Goal: Task Accomplishment & Management: Use online tool/utility

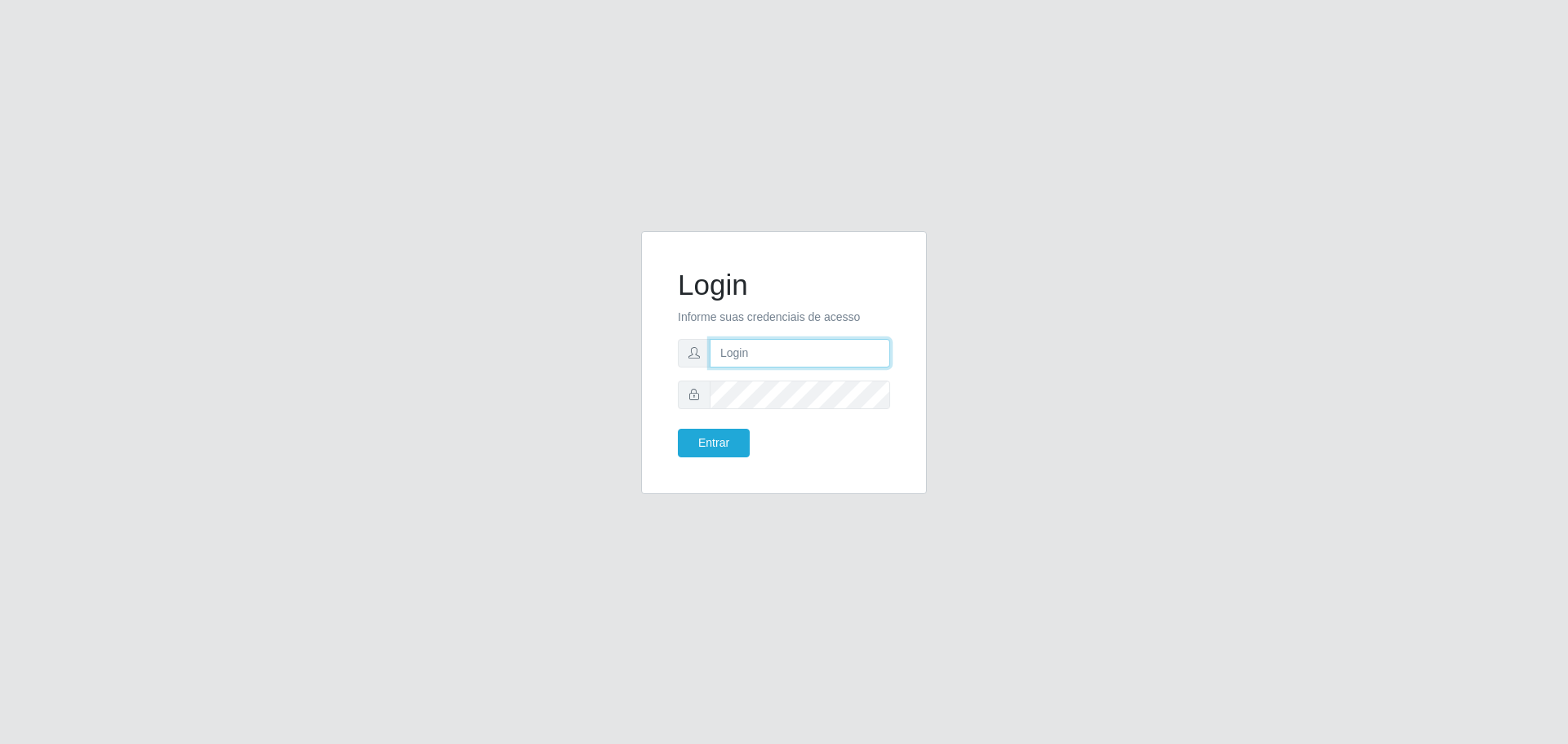
type input "[EMAIL_ADDRESS][DOMAIN_NAME]"
click at [678, 429] on button "Entrar" at bounding box center [714, 443] width 71 height 28
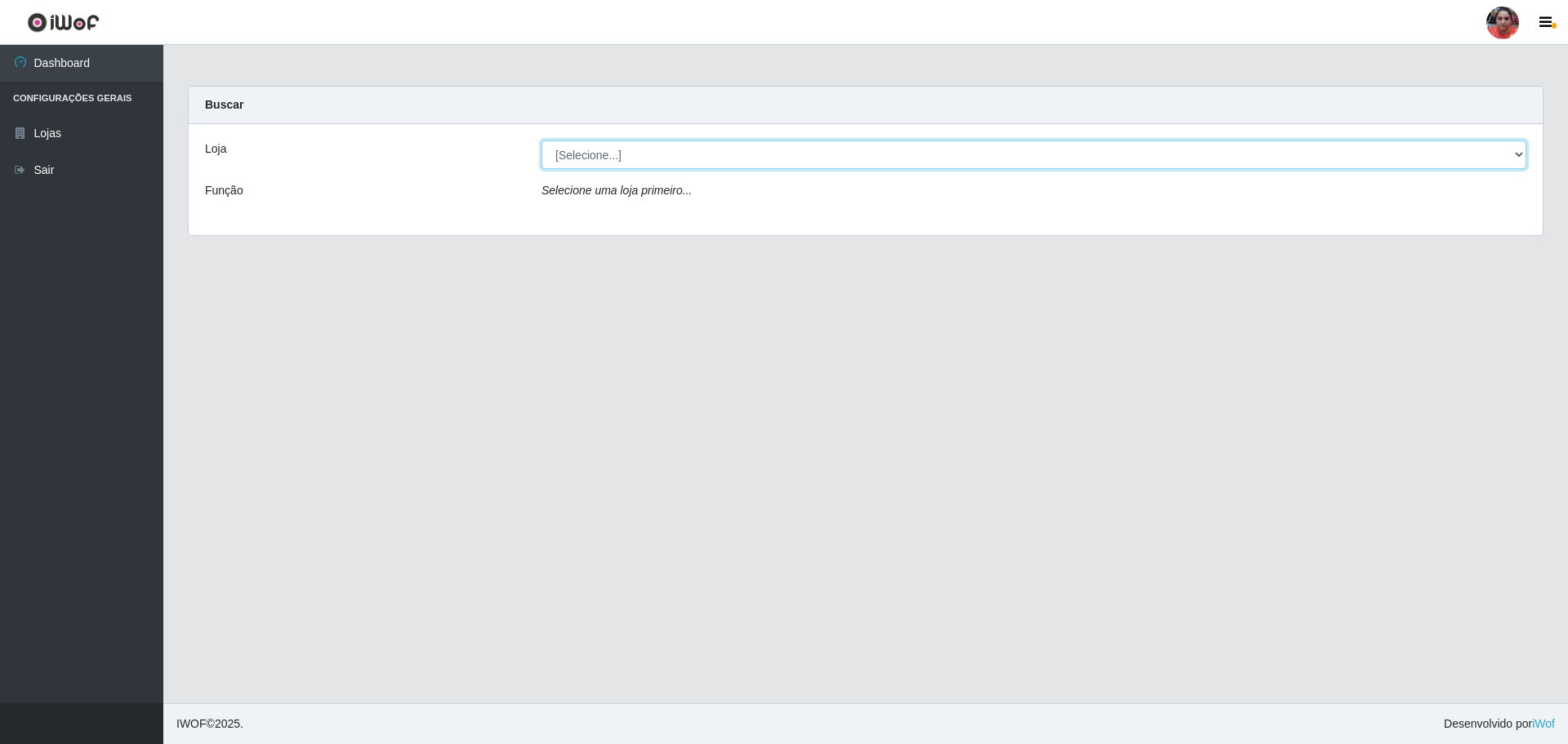
click at [1426, 165] on select "[Selecione...] Mar Vermelho - Loja 05" at bounding box center [1034, 154] width 985 height 28
select select "252"
click at [542, 140] on select "[Selecione...] Mar Vermelho - Loja 05" at bounding box center [1034, 154] width 985 height 28
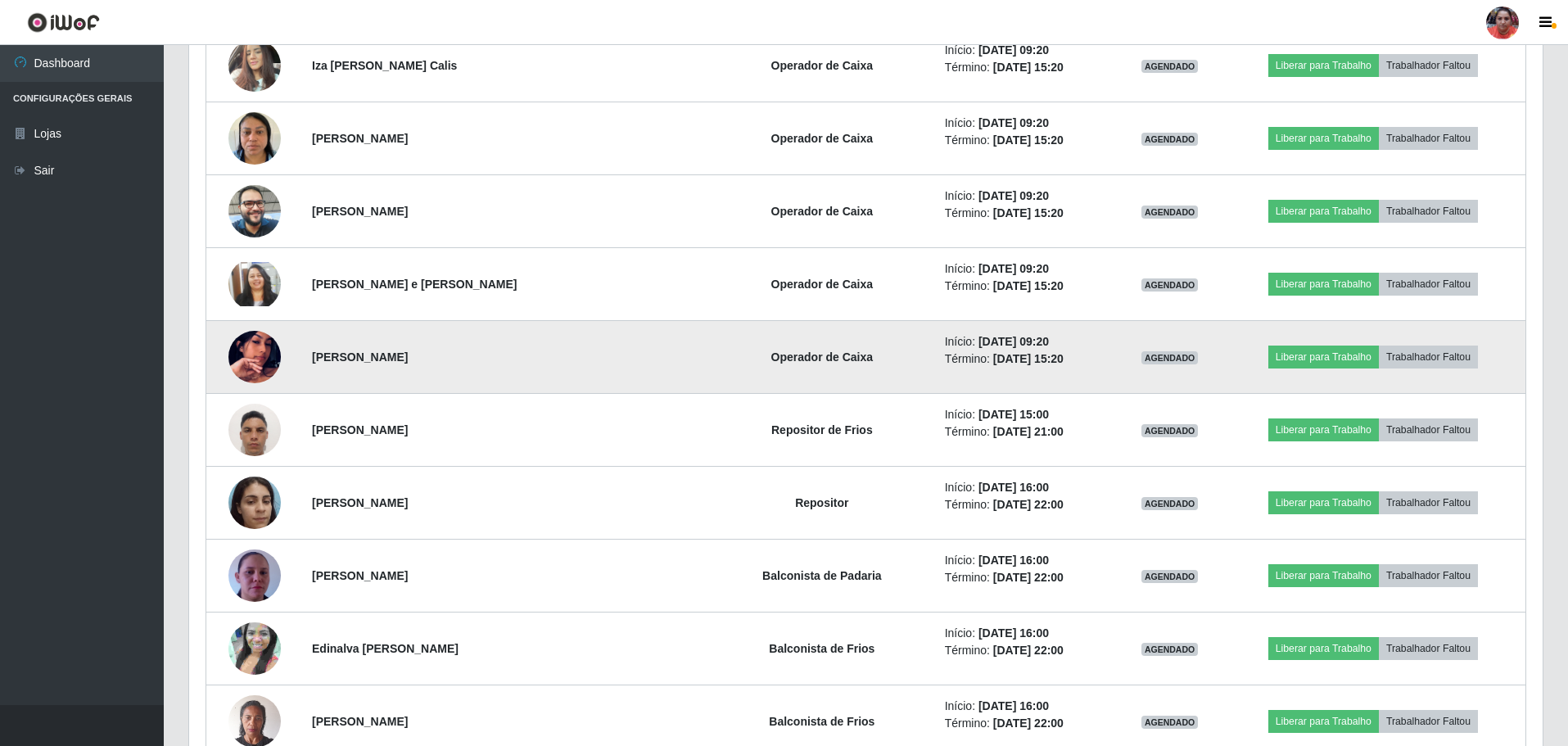
scroll to position [1637, 0]
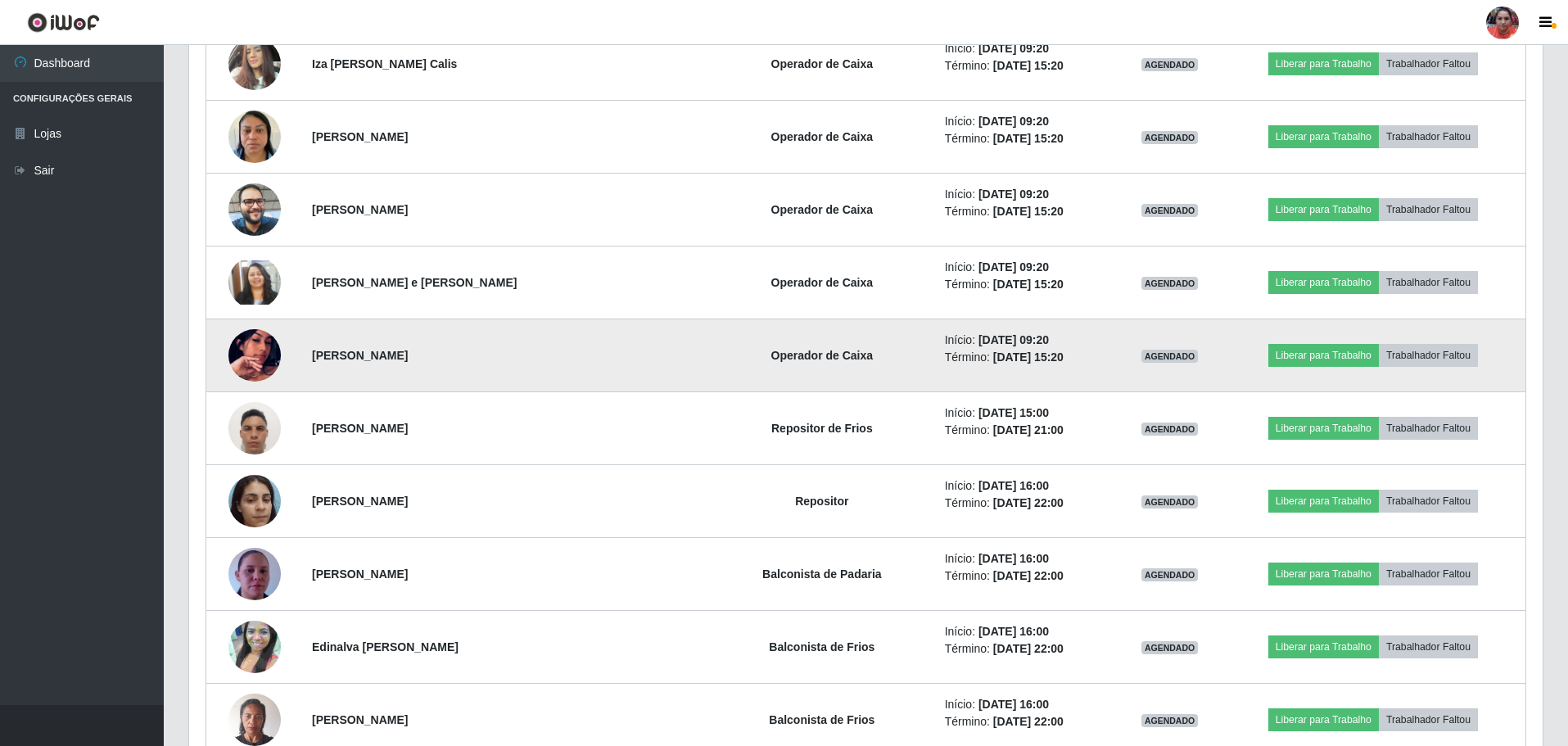
click at [261, 346] on img at bounding box center [255, 355] width 53 height 93
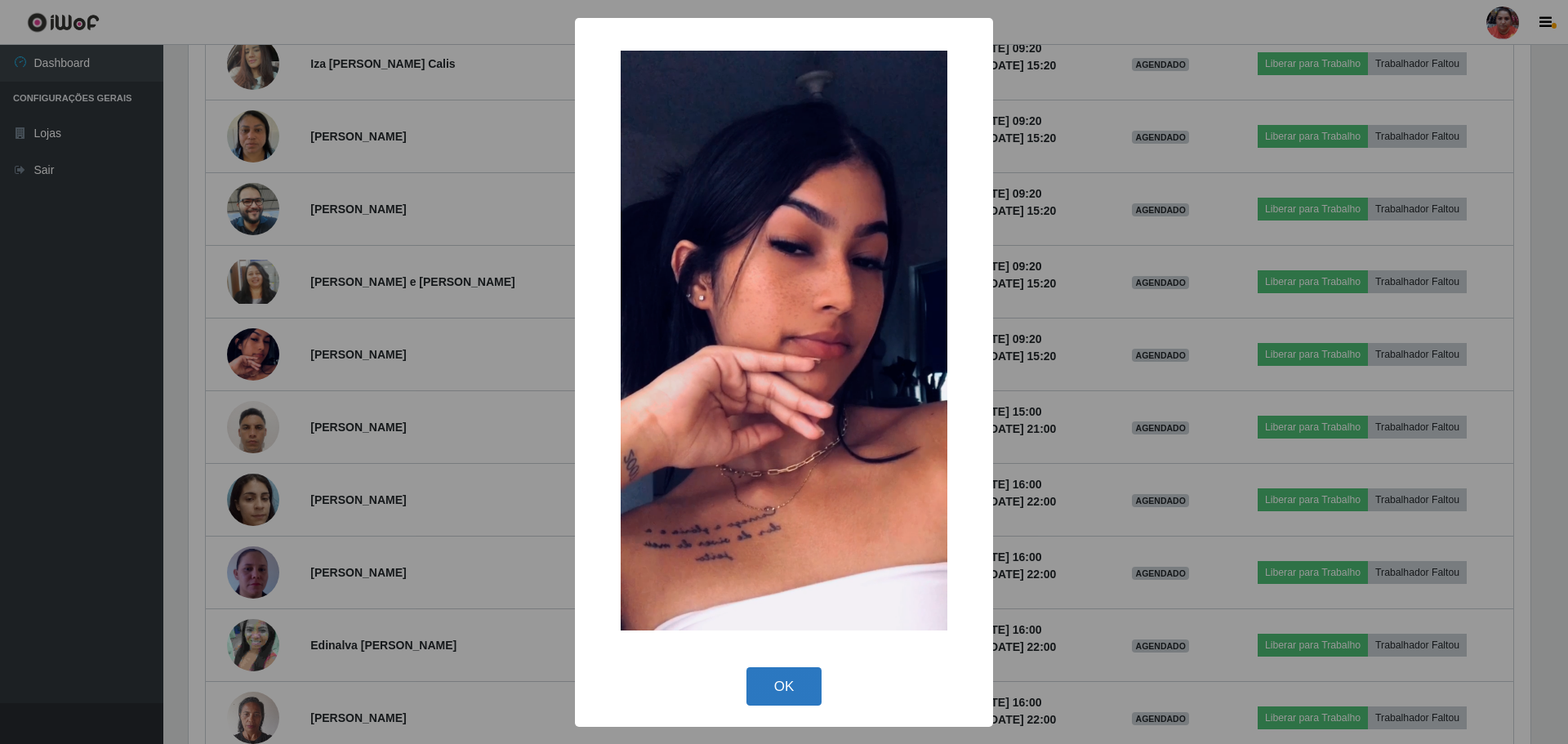
click at [808, 694] on button "OK" at bounding box center [784, 686] width 76 height 39
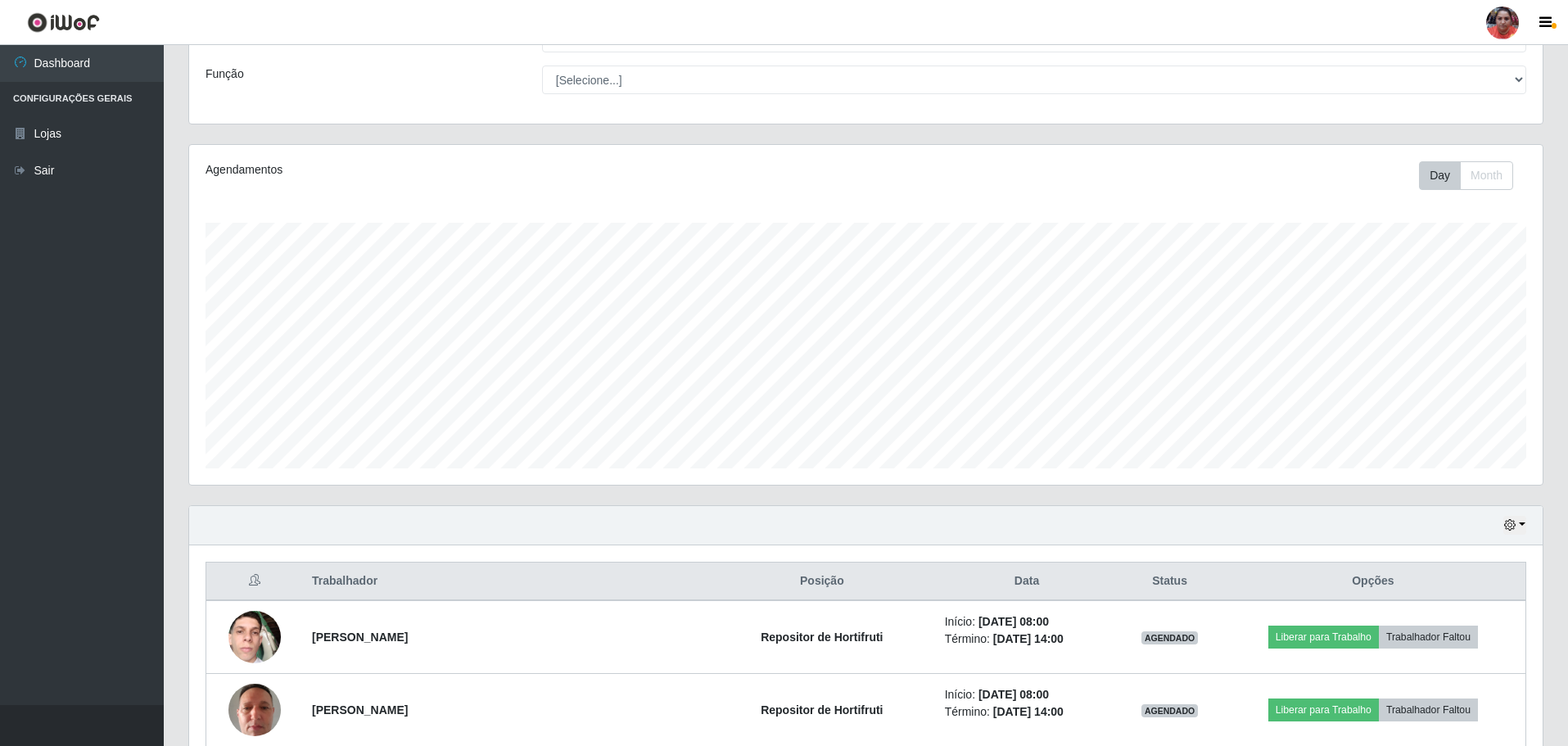
scroll to position [0, 0]
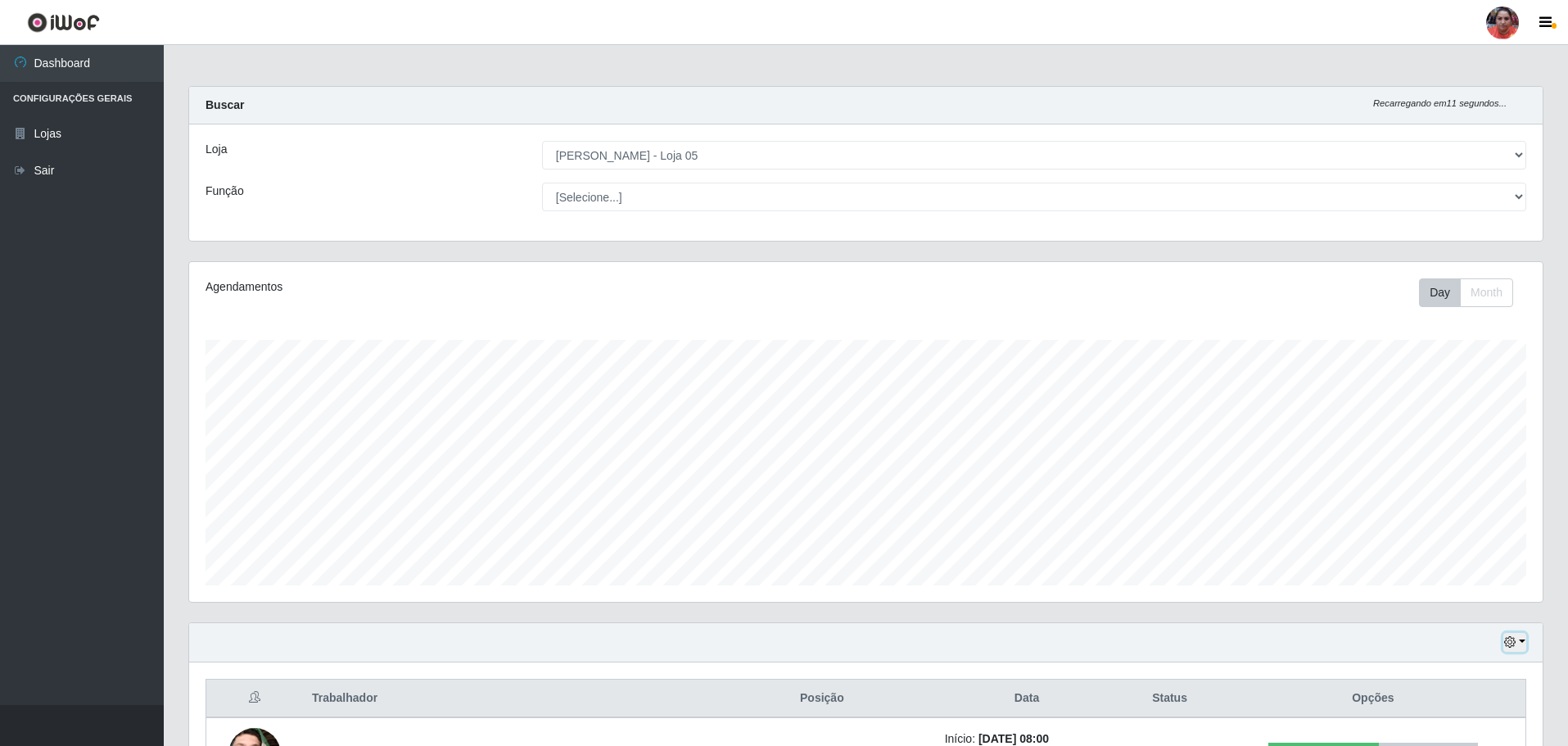
click at [1519, 643] on button "button" at bounding box center [1515, 642] width 23 height 19
click at [1459, 535] on button "3 dias" at bounding box center [1460, 547] width 129 height 34
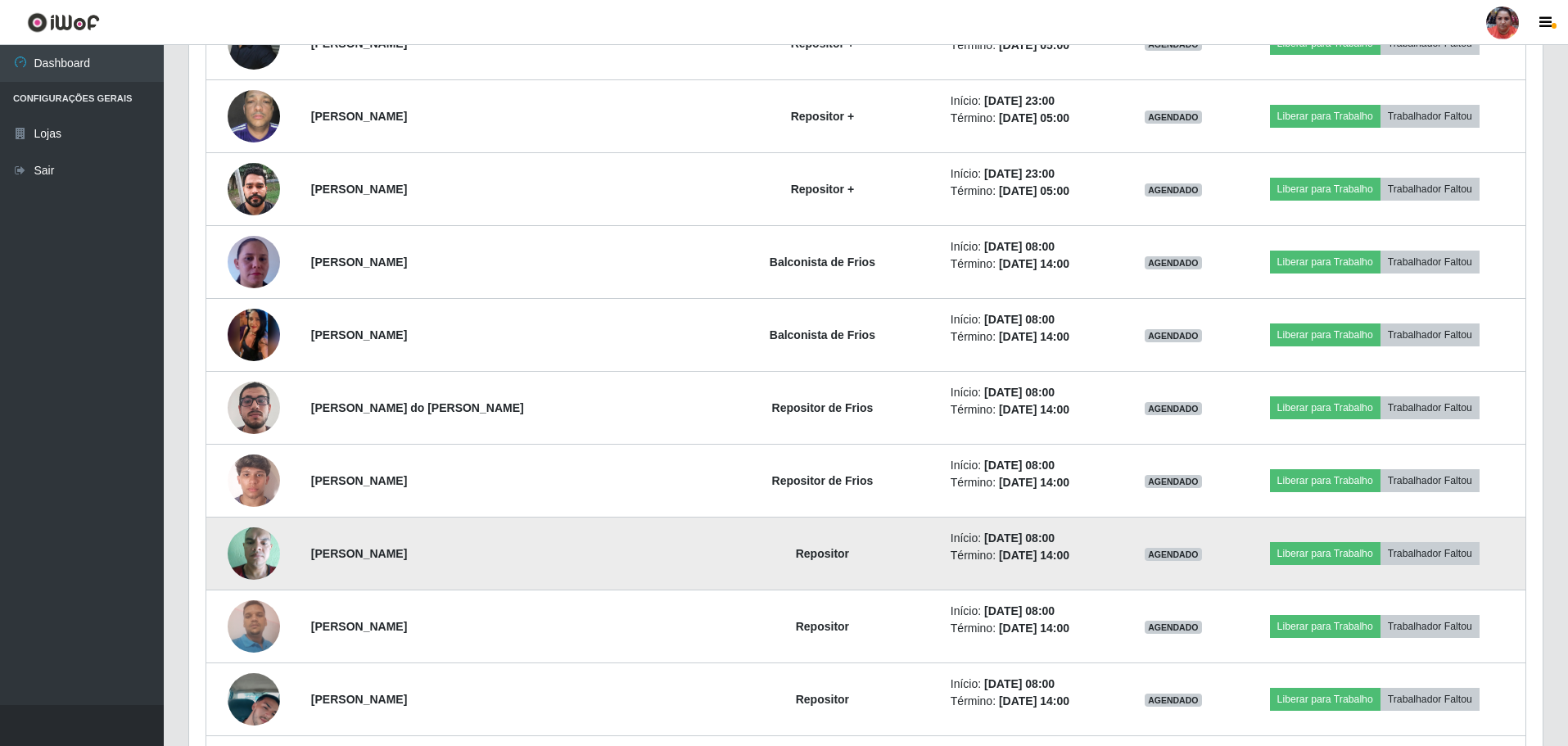
scroll to position [7774, 0]
